Goal: Transaction & Acquisition: Obtain resource

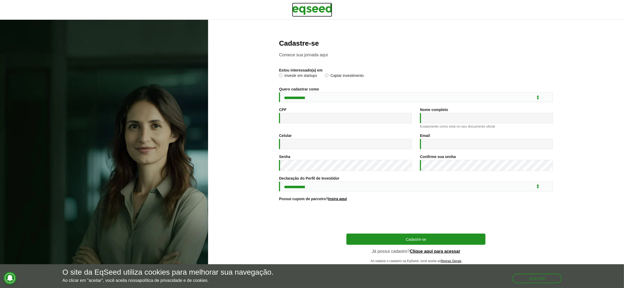
click at [328, 6] on img at bounding box center [312, 9] width 40 height 13
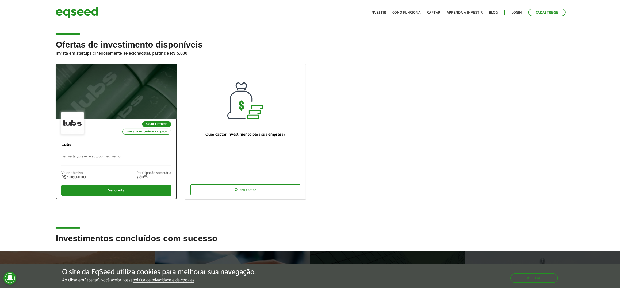
click at [107, 144] on p "Lubs" at bounding box center [116, 145] width 110 height 6
click at [105, 125] on div "Saúde e Fitness Investimento mínimo: R$ 5.000" at bounding box center [116, 124] width 110 height 24
click at [112, 185] on div "Ver oferta" at bounding box center [116, 190] width 110 height 11
click at [114, 190] on div "Ver oferta" at bounding box center [116, 190] width 110 height 11
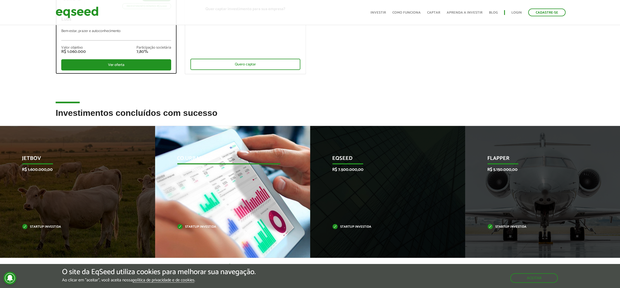
scroll to position [134, 0]
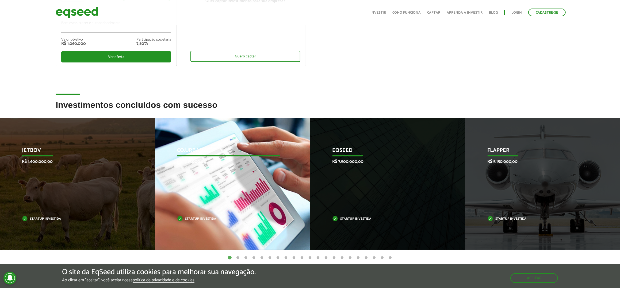
click at [234, 211] on div "Co.Urban R$ 1.215.000,00 Startup investida" at bounding box center [228, 184] width 147 height 132
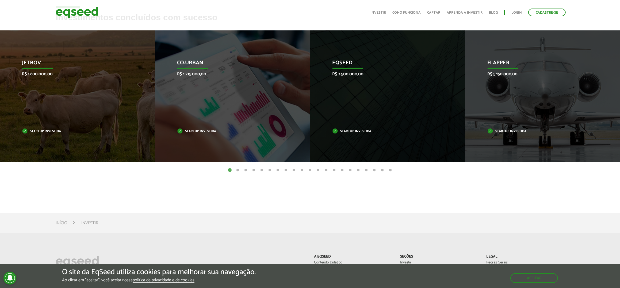
scroll to position [267, 0]
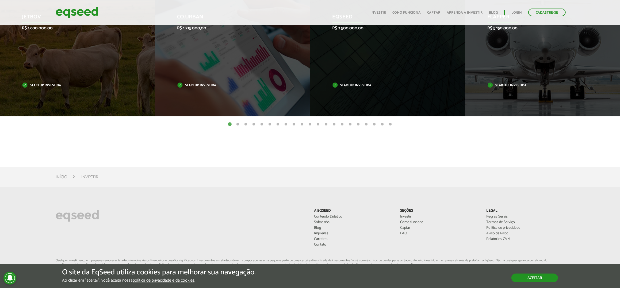
click at [537, 281] on button "Aceitar" at bounding box center [534, 278] width 47 height 9
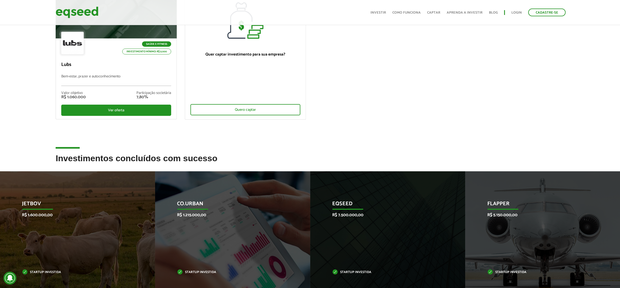
scroll to position [0, 0]
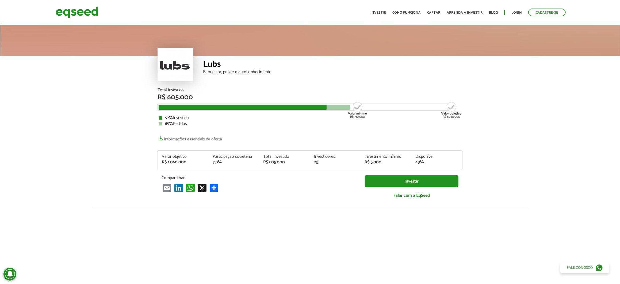
click at [284, 164] on div "R$ 605.000" at bounding box center [284, 162] width 43 height 4
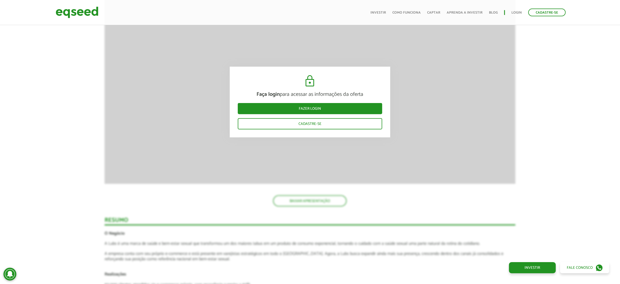
scroll to position [615, 0]
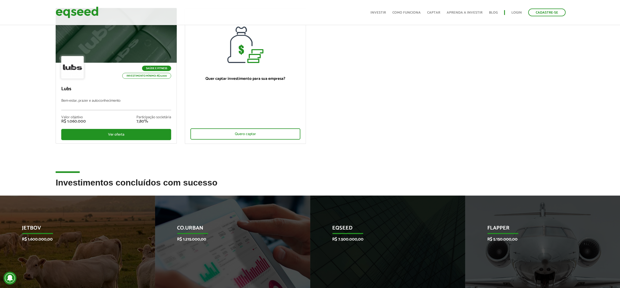
scroll to position [53, 0]
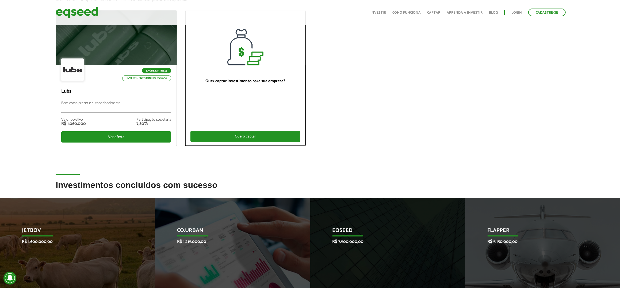
click at [248, 131] on div "Quero captar" at bounding box center [245, 136] width 110 height 11
